Goal: Task Accomplishment & Management: Manage account settings

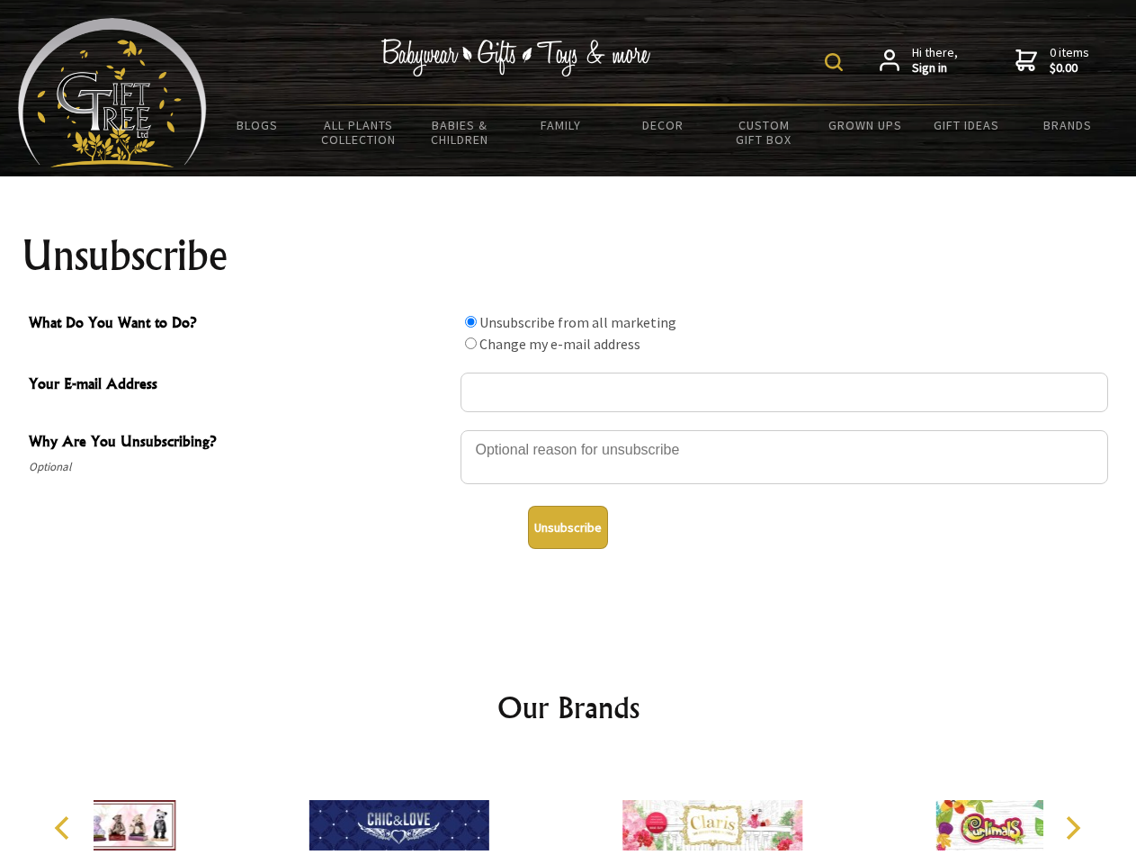
click at [837, 62] on img at bounding box center [834, 62] width 18 height 18
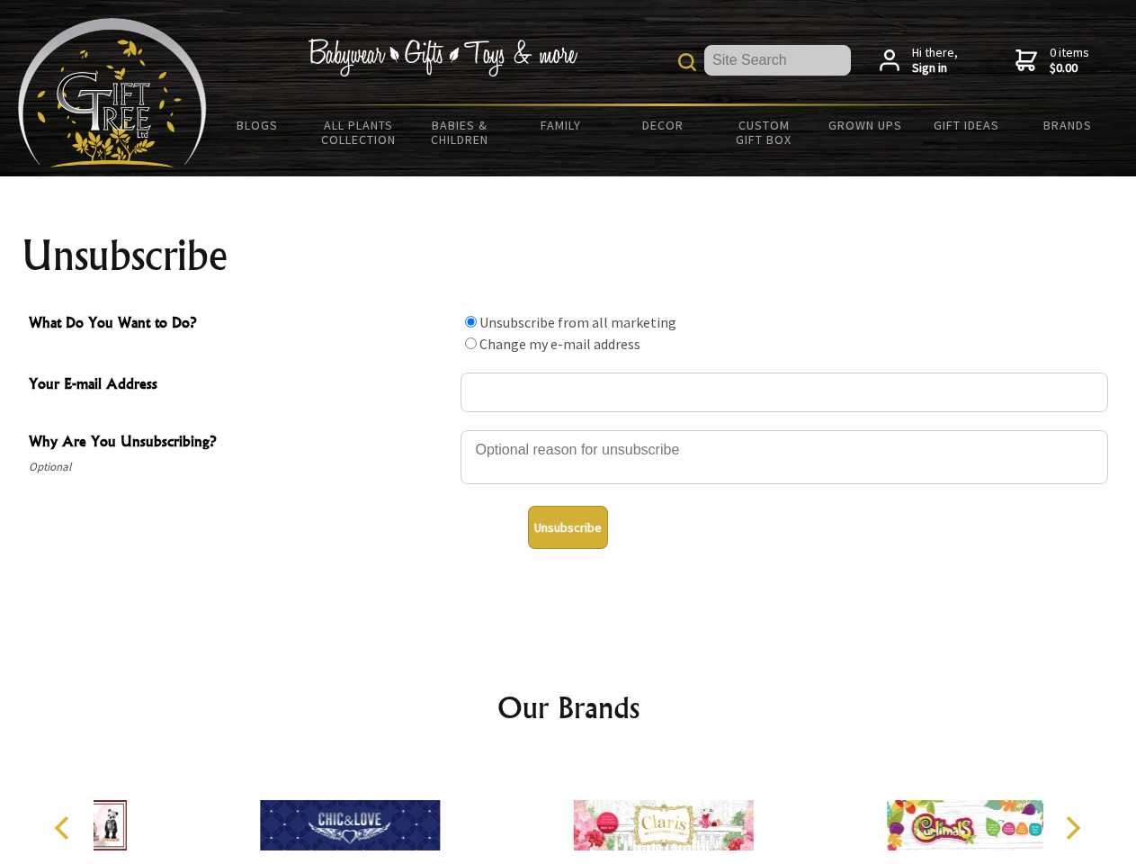
click at [569, 429] on div at bounding box center [785, 459] width 648 height 63
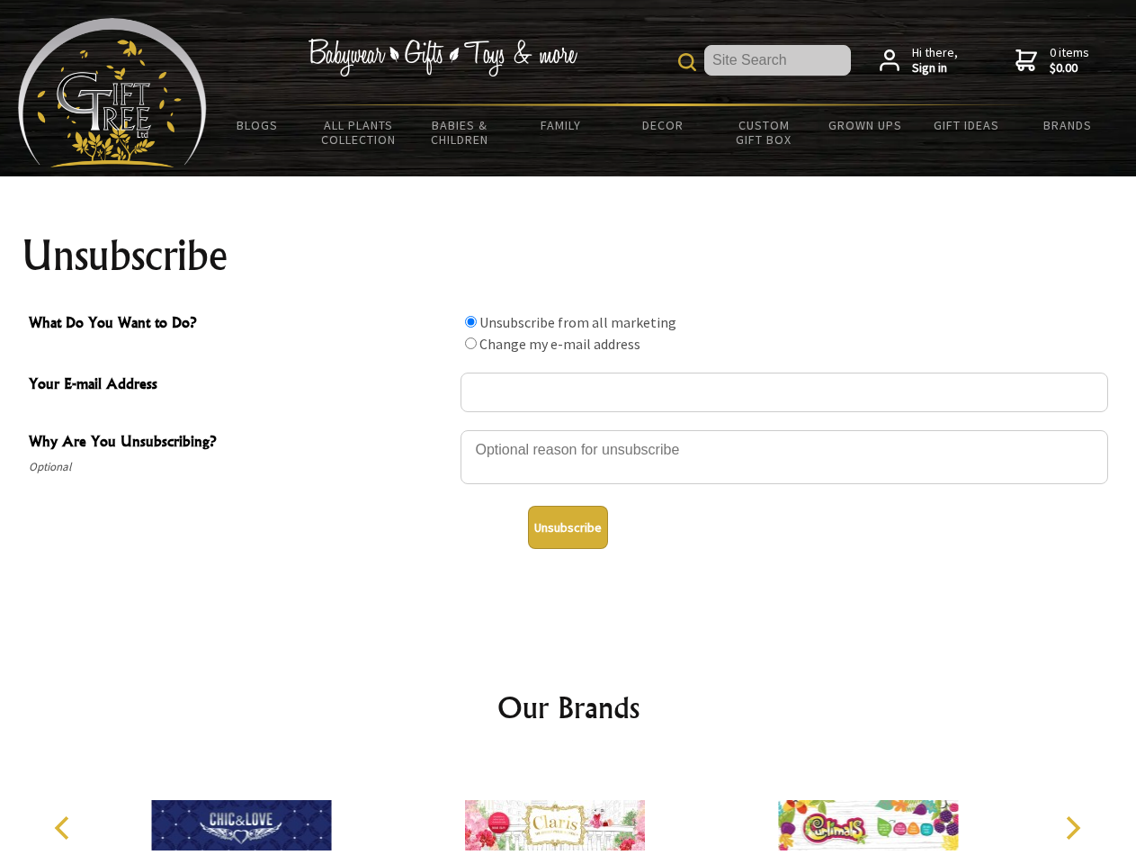
click at [470, 321] on input "What Do You Want to Do?" at bounding box center [471, 322] width 12 height 12
click at [470, 343] on input "What Do You Want to Do?" at bounding box center [471, 343] width 12 height 12
radio input "true"
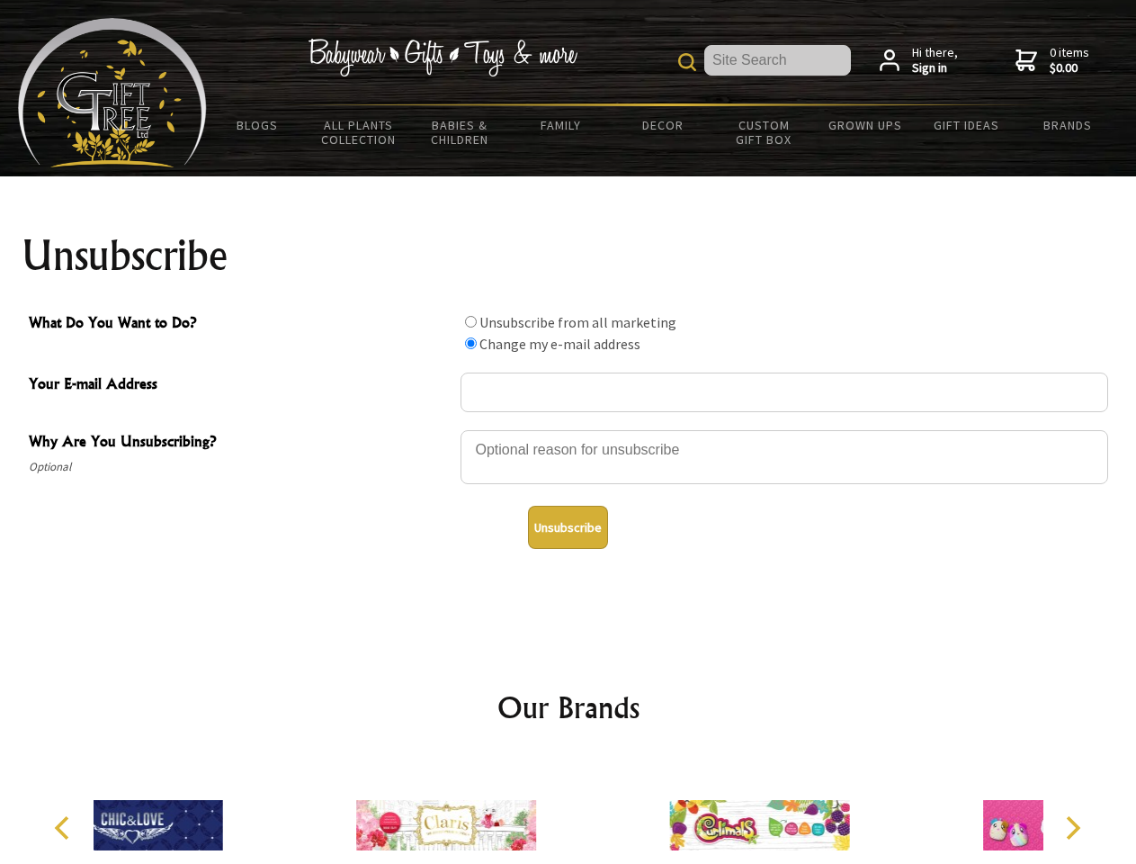
click at [568, 527] on button "Unsubscribe" at bounding box center [568, 527] width 80 height 43
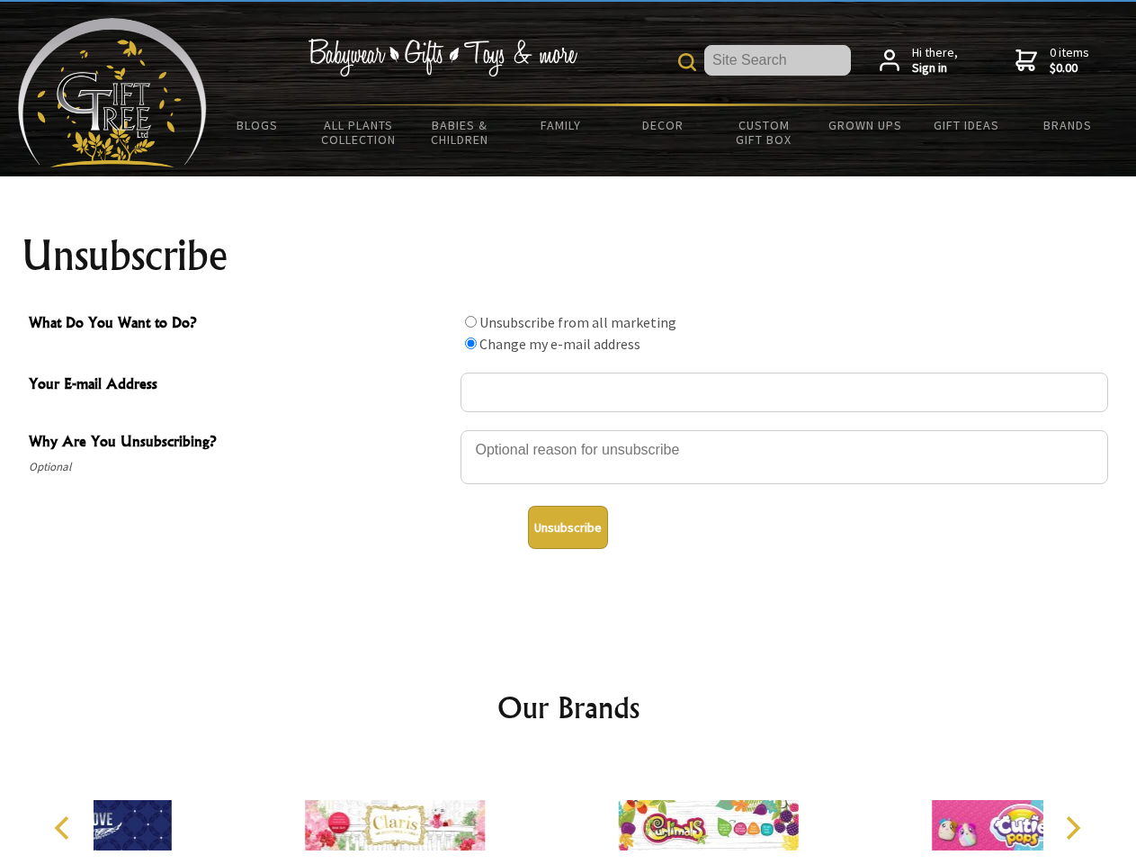
click at [569, 811] on div at bounding box center [707, 827] width 313 height 140
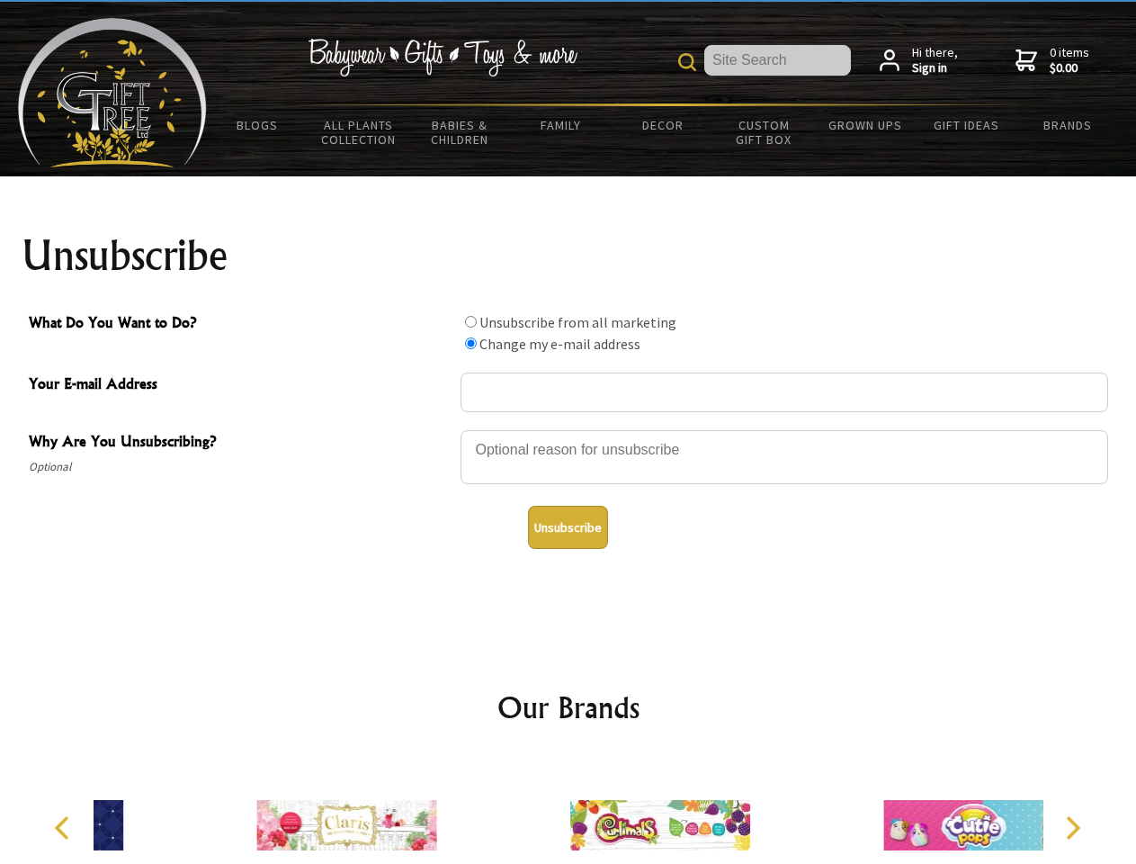
click at [65, 828] on icon "Previous" at bounding box center [63, 827] width 23 height 23
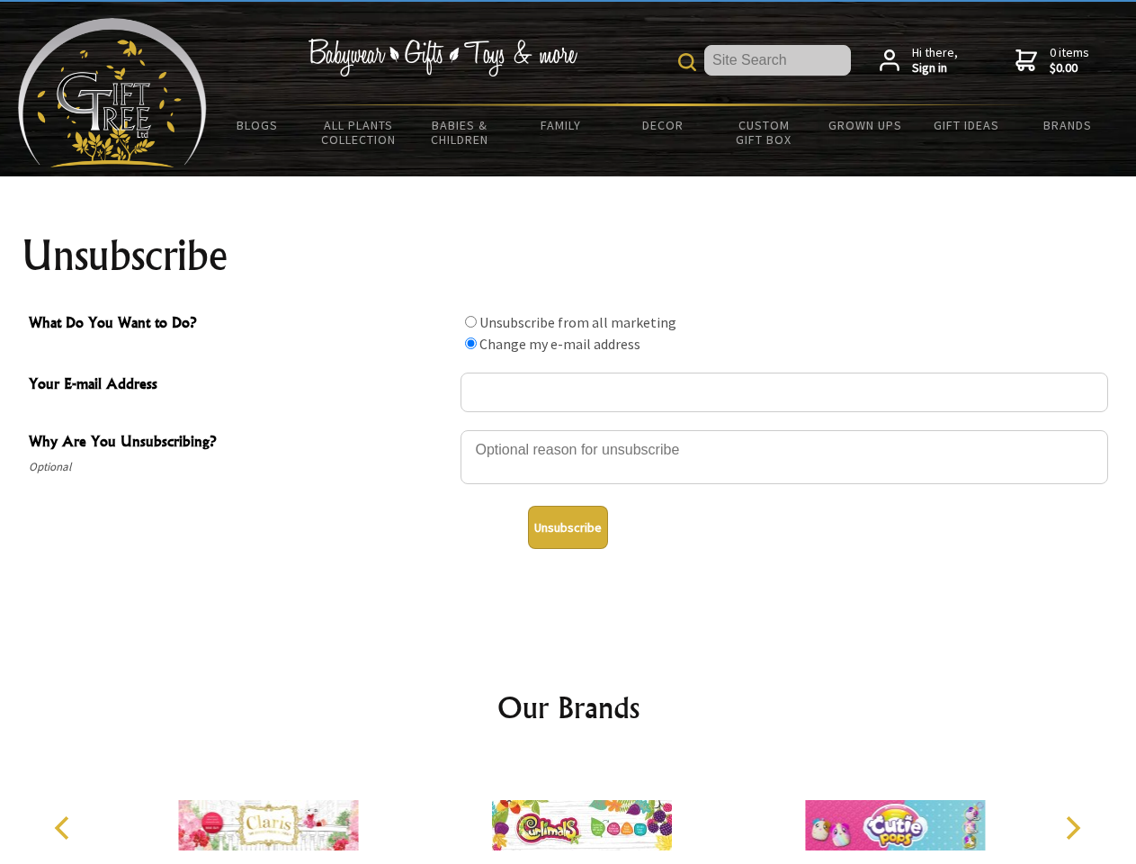
click at [1072, 828] on icon "Next" at bounding box center [1071, 827] width 23 height 23
